Goal: Navigation & Orientation: Understand site structure

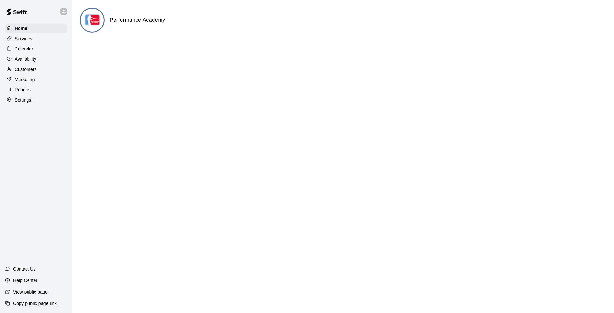
click at [21, 38] on p "Services" at bounding box center [24, 38] width 18 height 6
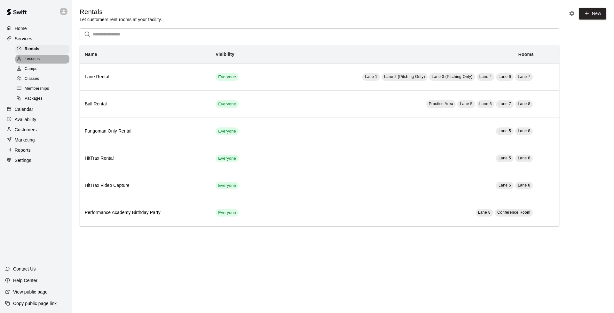
click at [36, 59] on span "Lessons" at bounding box center [32, 59] width 15 height 6
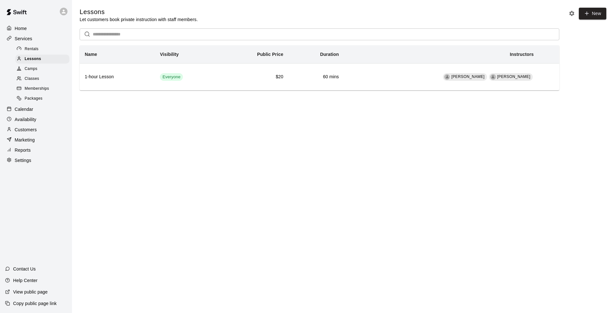
click at [34, 70] on span "Camps" at bounding box center [31, 69] width 13 height 6
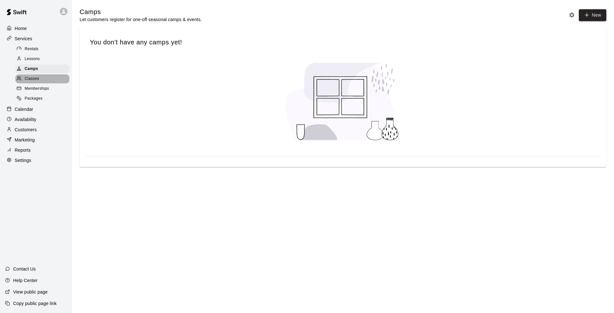
click at [35, 78] on span "Classes" at bounding box center [32, 79] width 14 height 6
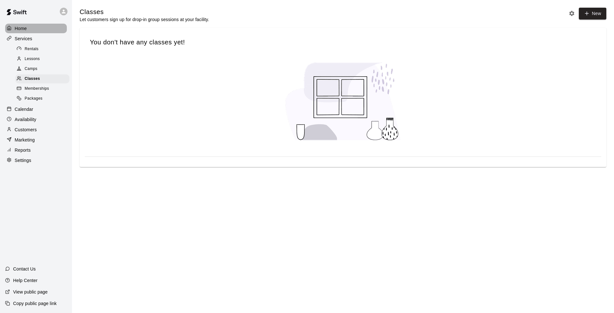
click at [22, 28] on p "Home" at bounding box center [21, 28] width 12 height 6
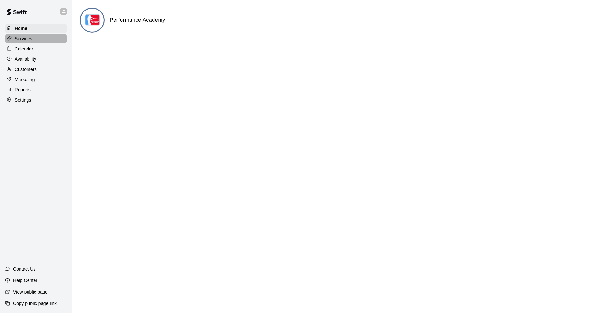
click at [23, 38] on p "Services" at bounding box center [24, 38] width 18 height 6
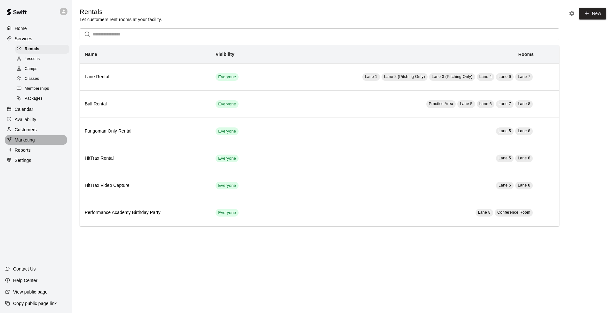
click at [25, 137] on p "Marketing" at bounding box center [25, 140] width 20 height 6
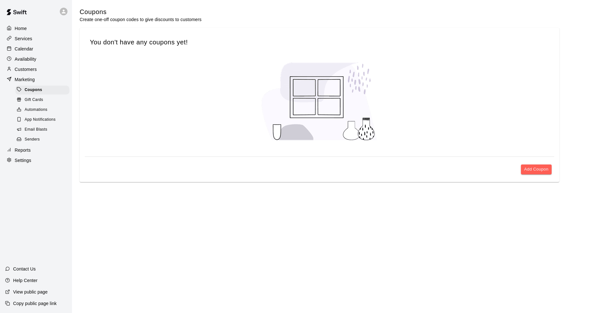
click at [22, 149] on p "Reports" at bounding box center [23, 150] width 16 height 6
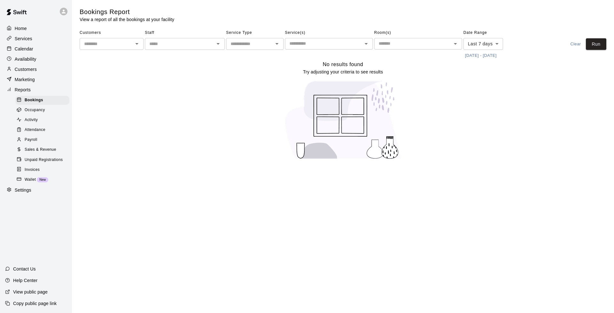
click at [22, 187] on p "Settings" at bounding box center [23, 190] width 17 height 6
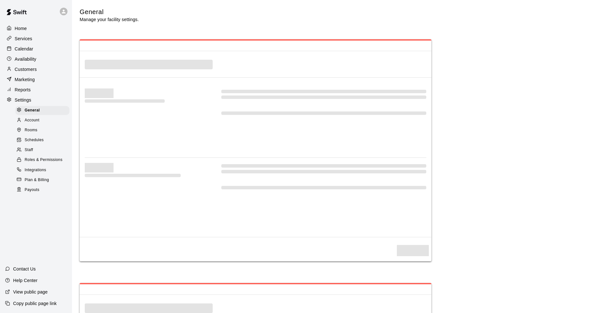
select select "**"
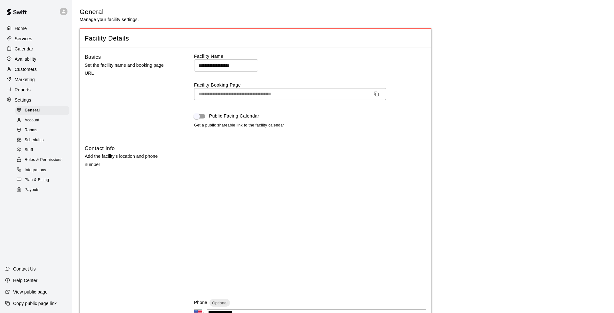
click at [17, 29] on p "Home" at bounding box center [21, 28] width 12 height 6
